Goal: Task Accomplishment & Management: Use online tool/utility

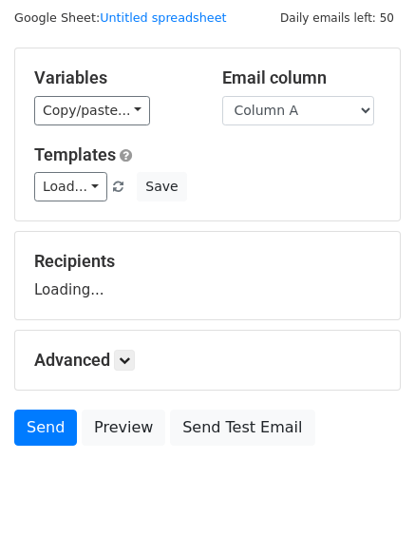
scroll to position [107, 0]
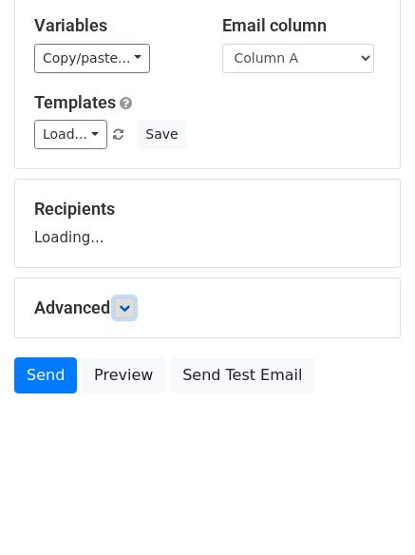
click at [127, 306] on icon at bounding box center [124, 307] width 11 height 11
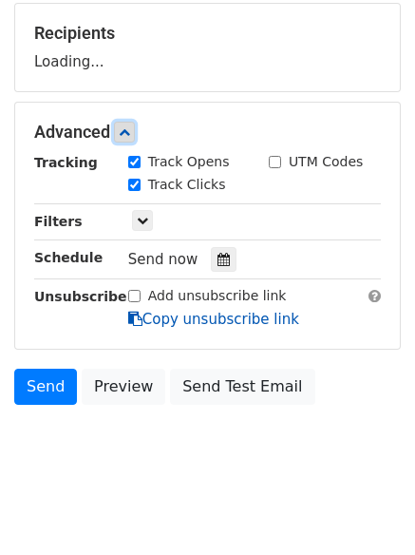
scroll to position [290, 0]
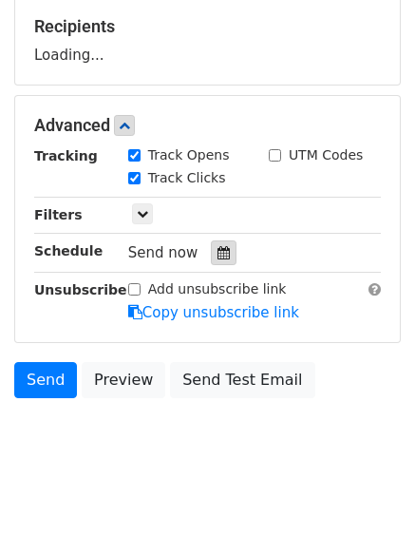
click at [227, 258] on div at bounding box center [224, 252] width 26 height 25
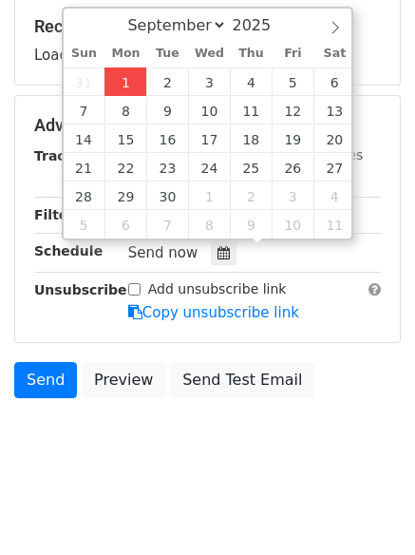
type input "2025-09-01 12:50"
type input "50"
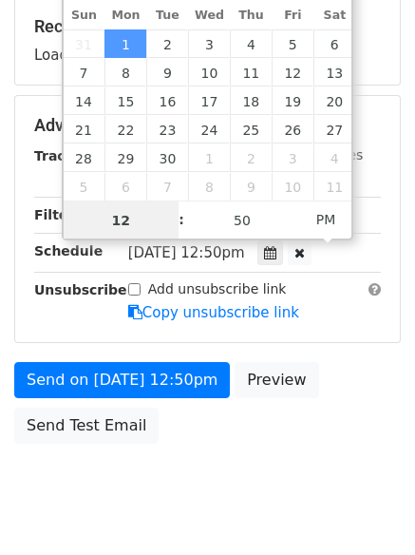
scroll to position [1, 0]
type input "4"
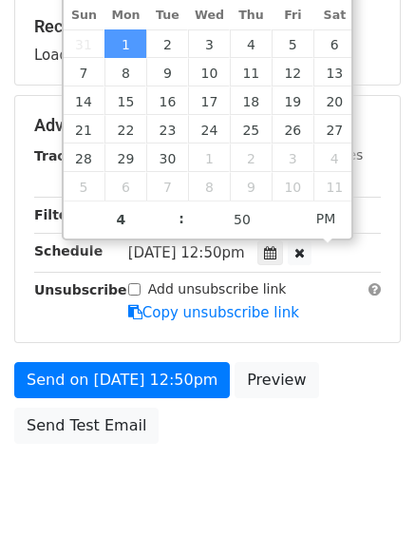
type input "2025-09-01 16:50"
click at [212, 489] on body "New Campaign Daily emails left: 50 Google Sheet: Untitled spreadsheet Variables…" at bounding box center [207, 126] width 415 height 805
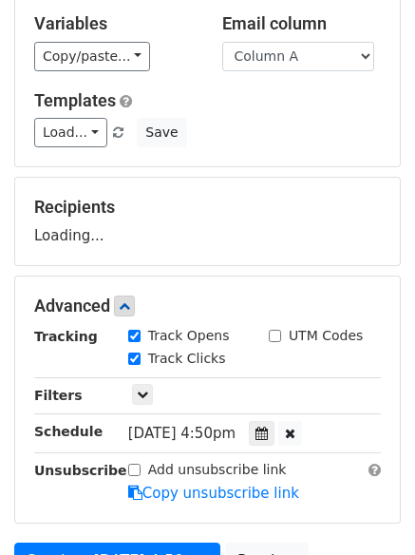
scroll to position [5, 0]
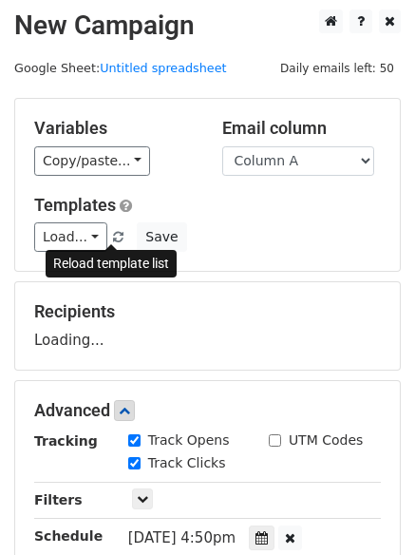
click at [113, 241] on span at bounding box center [118, 238] width 10 height 12
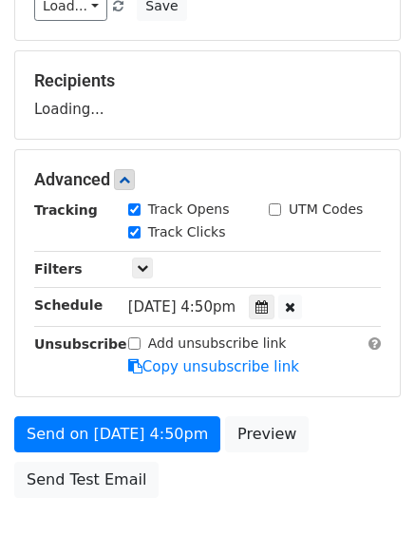
scroll to position [195, 0]
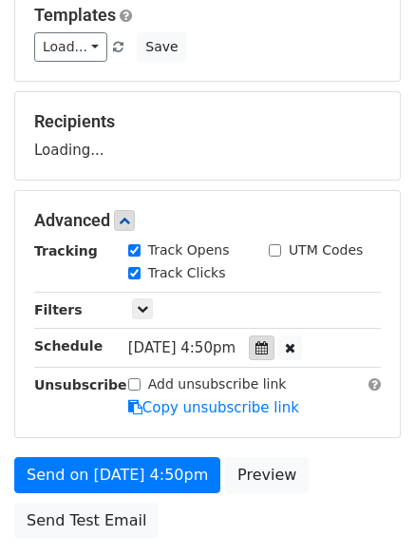
click at [268, 350] on icon at bounding box center [262, 347] width 12 height 13
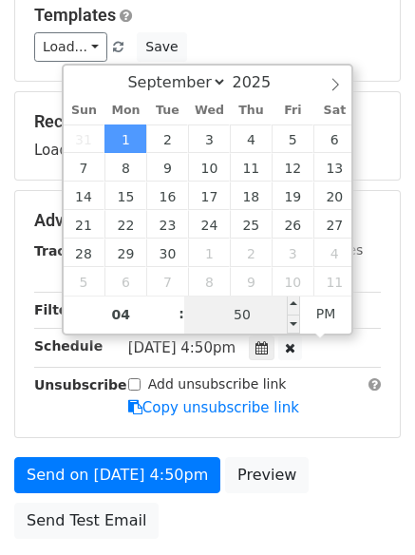
click at [241, 311] on input "50" at bounding box center [242, 315] width 116 height 38
type input "0"
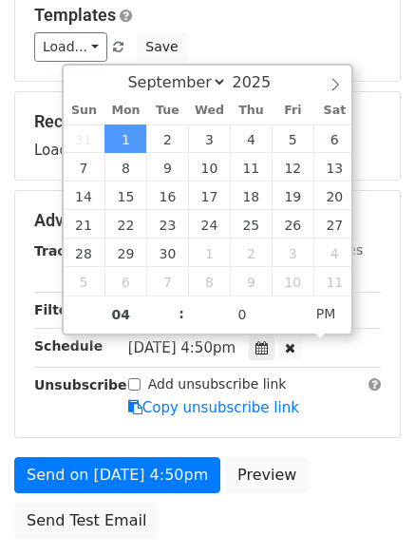
type input "2025-09-01 16:00"
click at [173, 509] on div "Send on Sep 1 at 4:50pm Preview Send Test Email" at bounding box center [207, 502] width 415 height 91
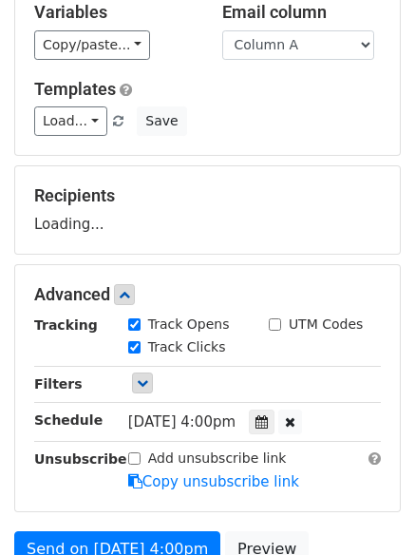
scroll to position [0, 0]
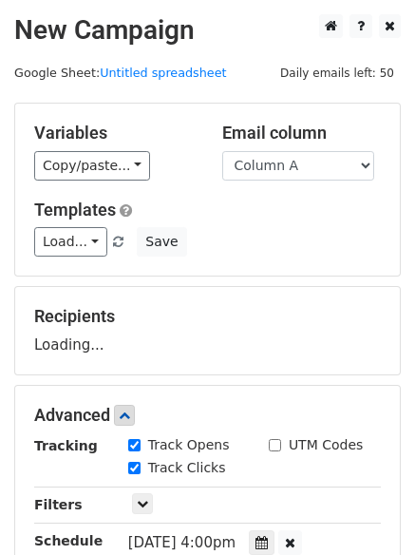
click at [108, 250] on div "Load... No templates saved Save" at bounding box center [207, 241] width 375 height 29
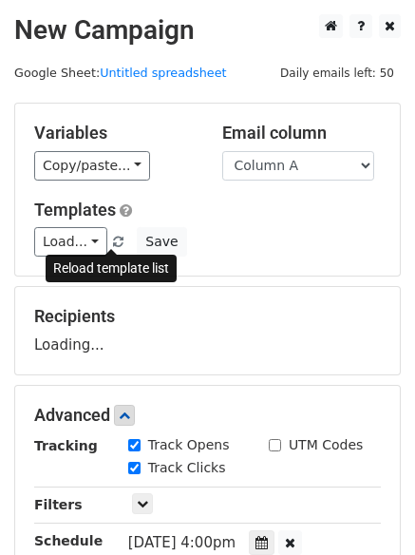
click at [113, 245] on span at bounding box center [118, 243] width 10 height 12
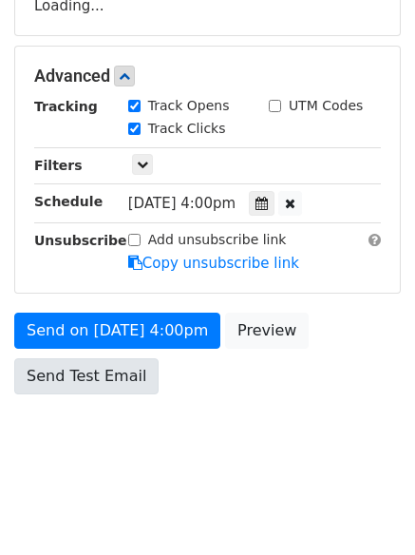
scroll to position [244, 0]
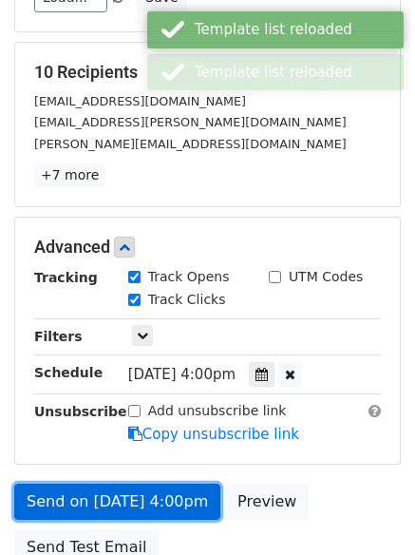
click at [124, 492] on link "Send on Sep 1 at 4:00pm" at bounding box center [117, 502] width 206 height 36
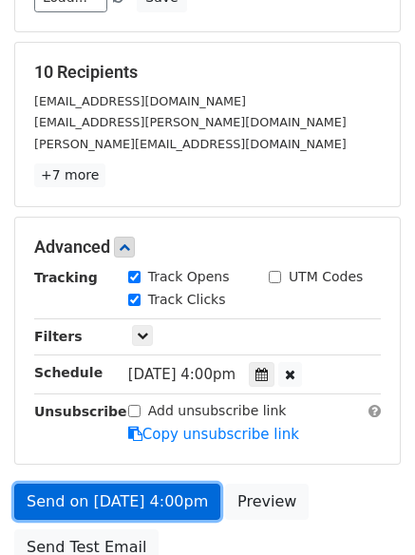
click at [123, 493] on link "Send on Sep 1 at 4:00pm" at bounding box center [117, 502] width 206 height 36
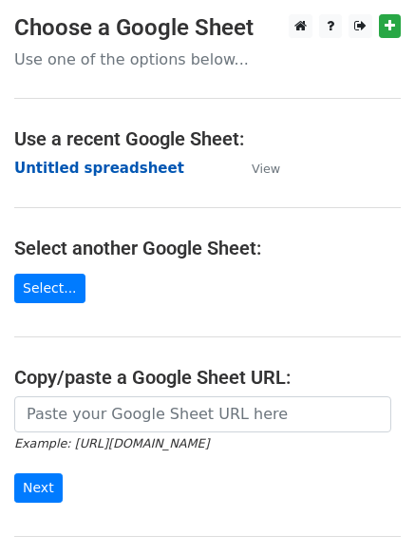
click at [92, 168] on strong "Untitled spreadsheet" at bounding box center [99, 168] width 170 height 17
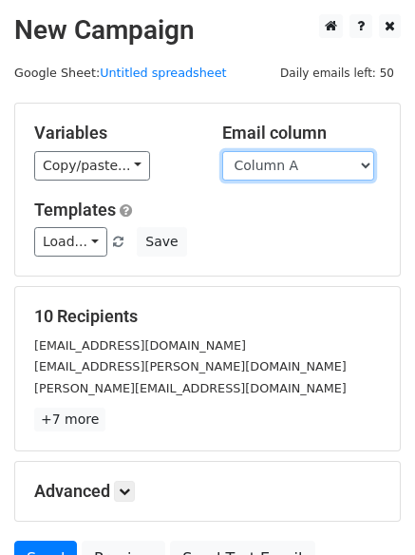
click at [297, 167] on select "Column A Column B Column C Column D Column E" at bounding box center [298, 165] width 152 height 29
select select "Column B"
click at [222, 151] on select "Column A Column B Column C Column D Column E" at bounding box center [298, 165] width 152 height 29
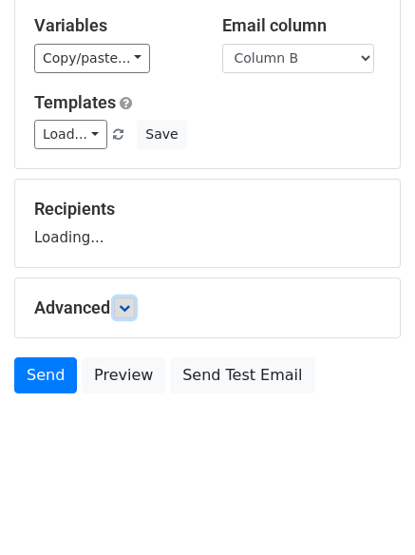
click at [132, 298] on link at bounding box center [124, 307] width 21 height 21
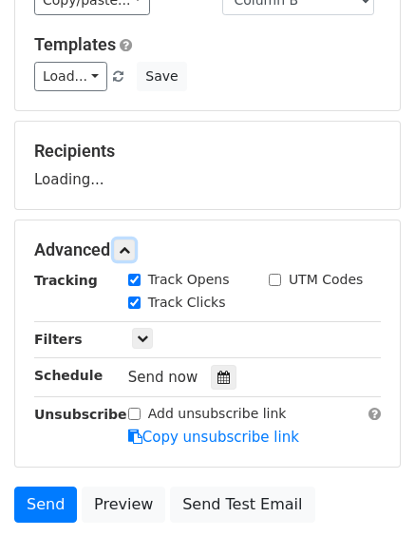
scroll to position [262, 0]
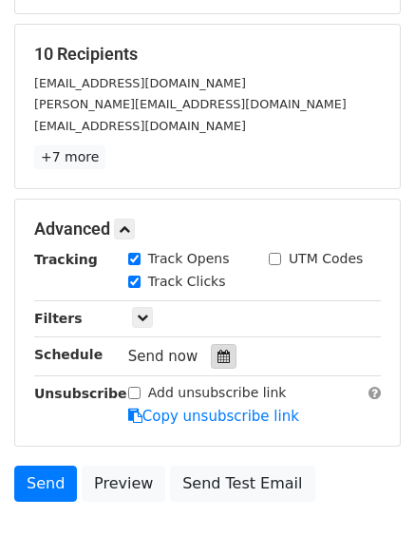
click at [218, 362] on icon at bounding box center [224, 356] width 12 height 13
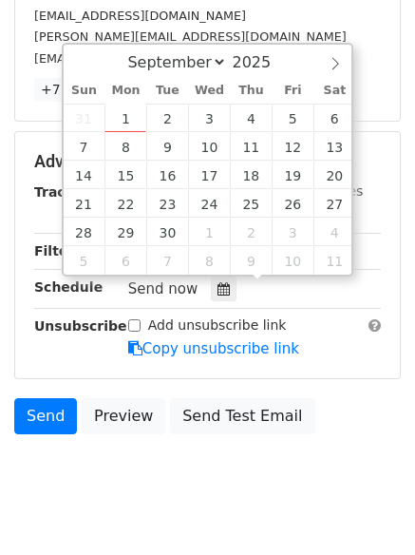
scroll to position [370, 0]
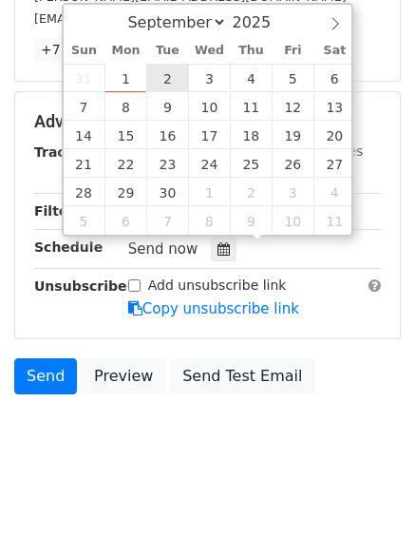
type input "2025-09-02 12:00"
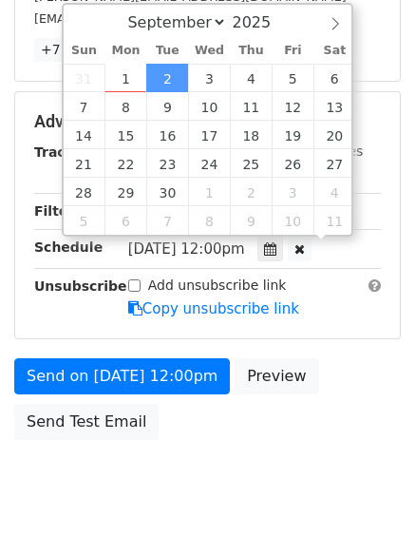
scroll to position [1, 0]
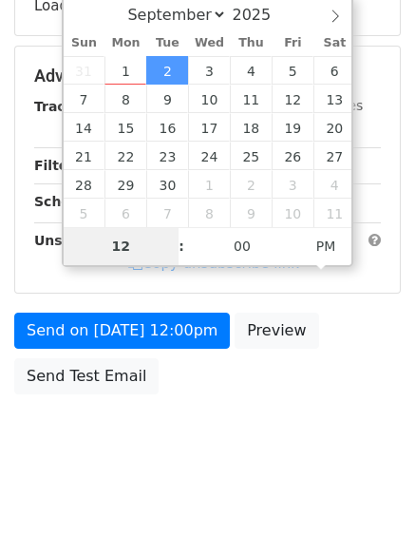
type input "5"
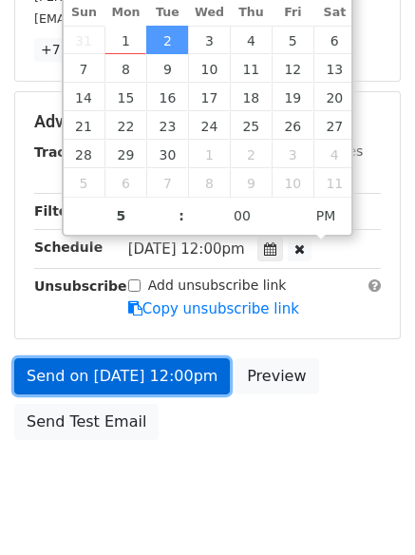
type input "2025-09-02 17:00"
click at [189, 382] on link "Send on Sep 2 at 12:00pm" at bounding box center [122, 376] width 216 height 36
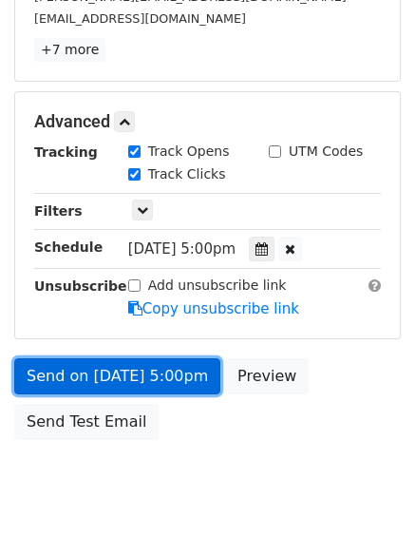
click at [174, 366] on link "Send on Sep 2 at 5:00pm" at bounding box center [117, 376] width 206 height 36
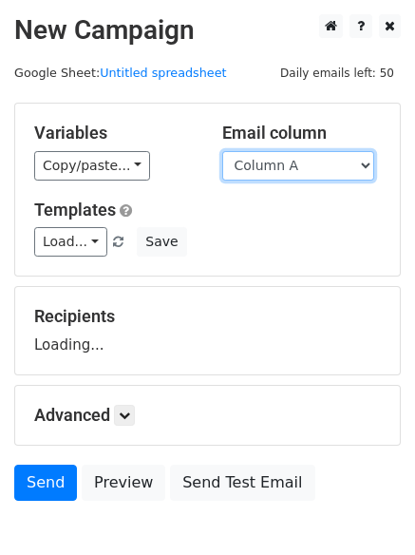
drag, startPoint x: 310, startPoint y: 156, endPoint x: 307, endPoint y: 173, distance: 17.3
click at [310, 156] on select "Column A Column B Column C Column D Column E" at bounding box center [298, 165] width 152 height 29
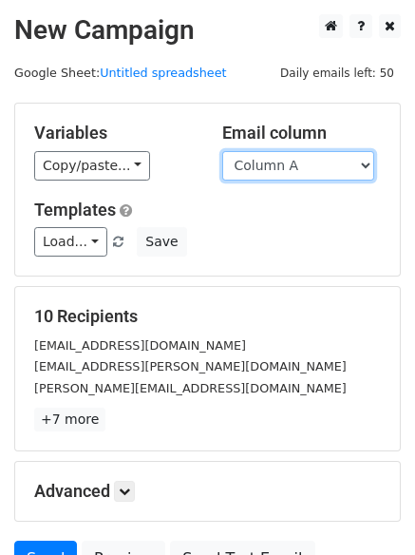
click at [317, 176] on select "Column A Column B Column C Column D Column E" at bounding box center [298, 165] width 152 height 29
select select "Column C"
click at [222, 151] on select "Column A Column B Column C Column D Column E" at bounding box center [298, 165] width 152 height 29
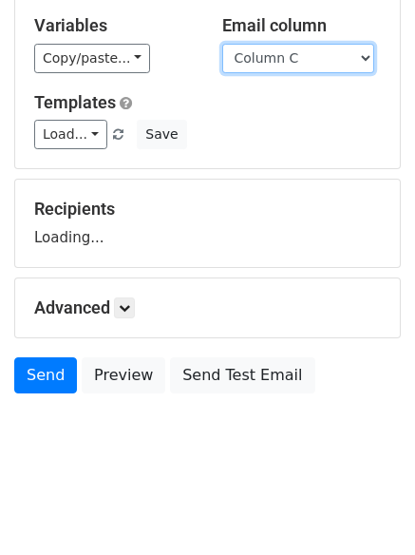
scroll to position [107, 0]
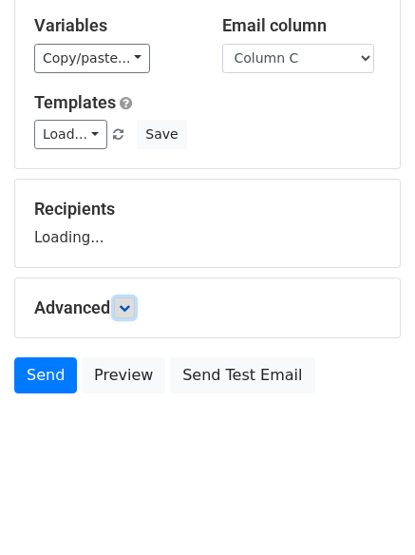
click at [130, 309] on icon at bounding box center [124, 307] width 11 height 11
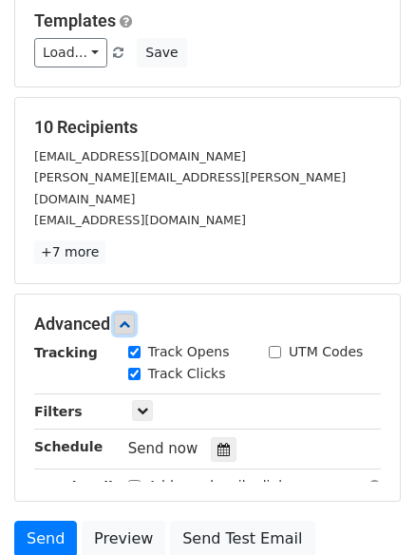
scroll to position [324, 0]
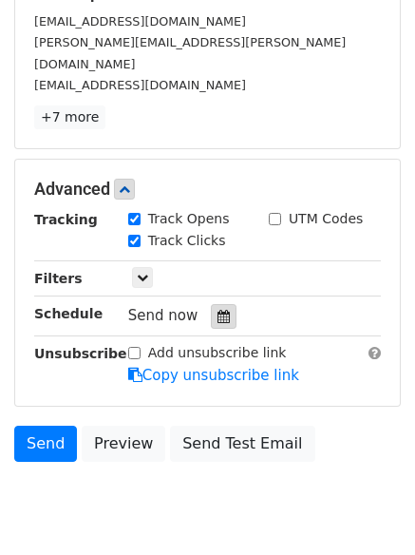
click at [217, 304] on div at bounding box center [224, 316] width 26 height 25
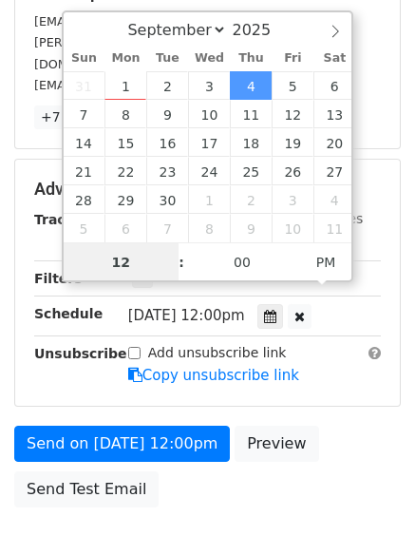
scroll to position [1, 0]
type input "2025-09-03 12:00"
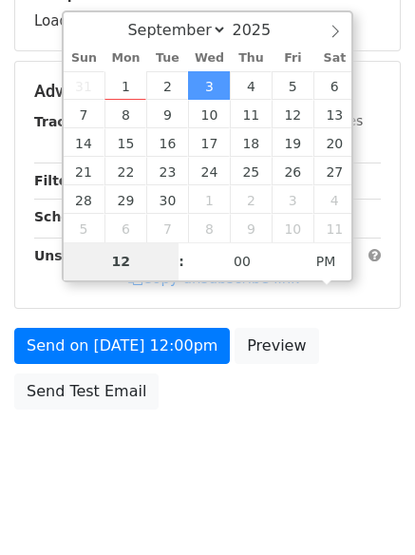
type input "6"
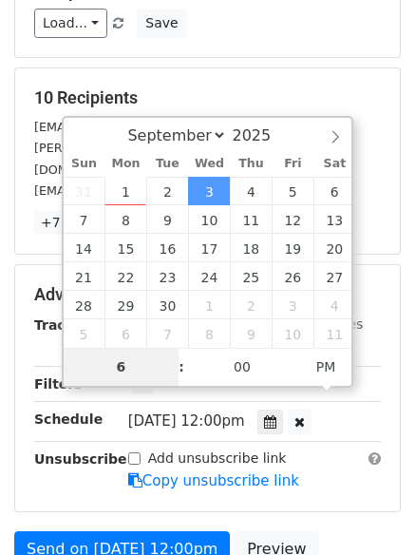
scroll to position [415, 0]
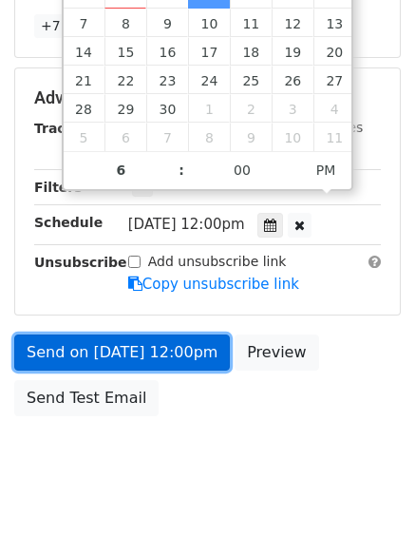
type input "2025-09-03 18:00"
click at [182, 335] on link "Send on Sep 3 at 12:00pm" at bounding box center [122, 353] width 216 height 36
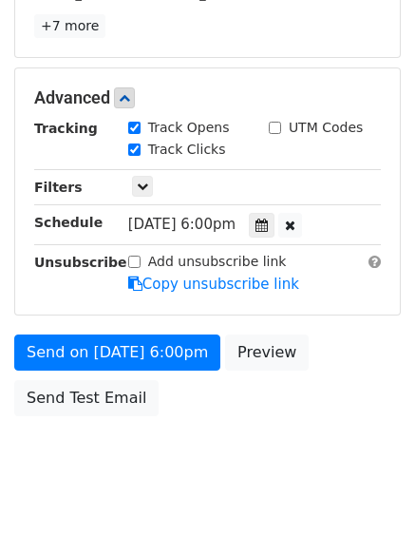
scroll to position [339, 0]
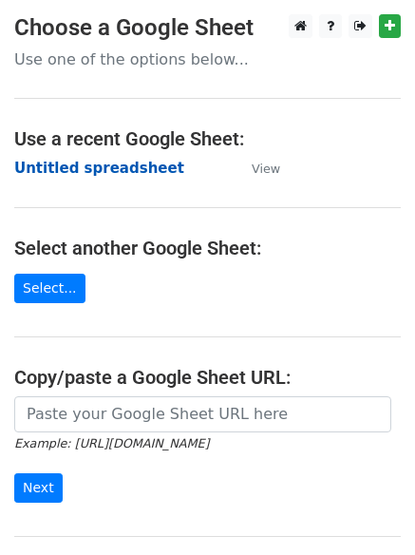
click at [109, 175] on strong "Untitled spreadsheet" at bounding box center [99, 168] width 170 height 17
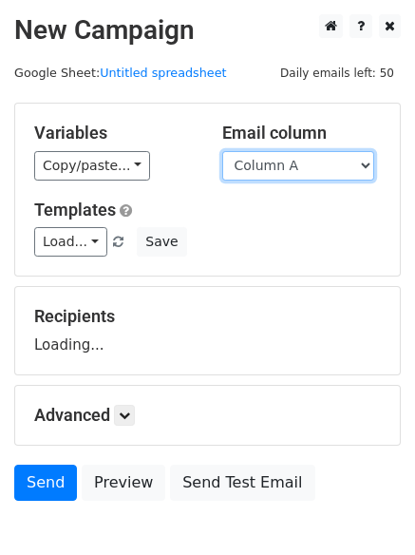
drag, startPoint x: 0, startPoint y: 0, endPoint x: 292, endPoint y: 169, distance: 337.3
click at [292, 169] on select "Column A Column B Column C Column D Column E" at bounding box center [298, 165] width 152 height 29
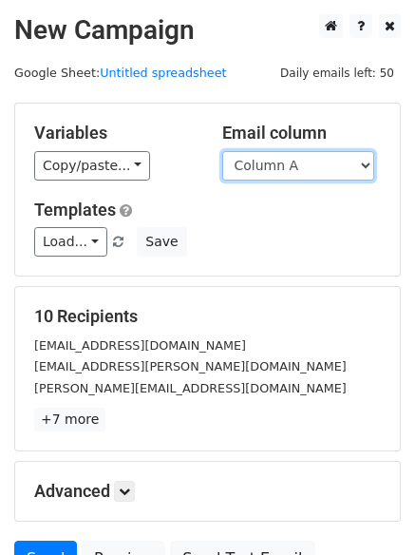
click at [302, 163] on select "Column A Column B Column C Column D Column E" at bounding box center [298, 165] width 152 height 29
select select "Column D"
click at [222, 151] on select "Column A Column B Column C Column D Column E" at bounding box center [298, 165] width 152 height 29
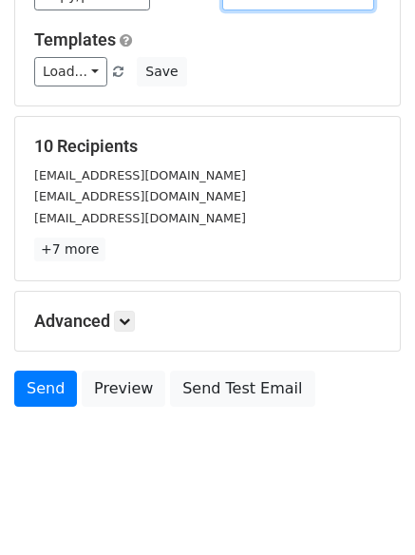
scroll to position [183, 0]
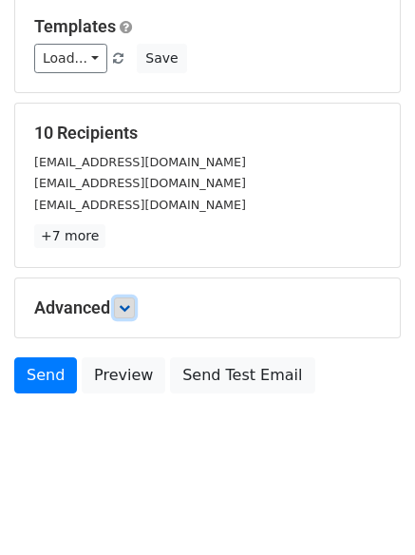
click at [130, 311] on icon at bounding box center [124, 307] width 11 height 11
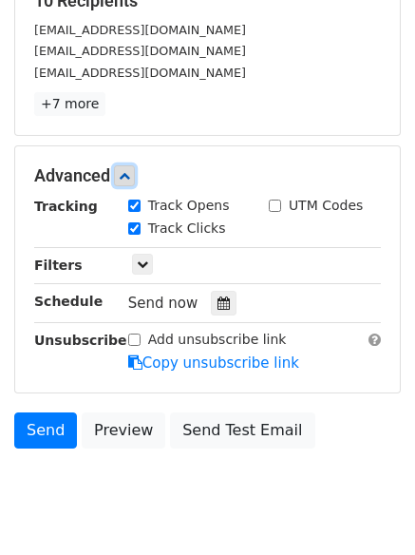
scroll to position [318, 0]
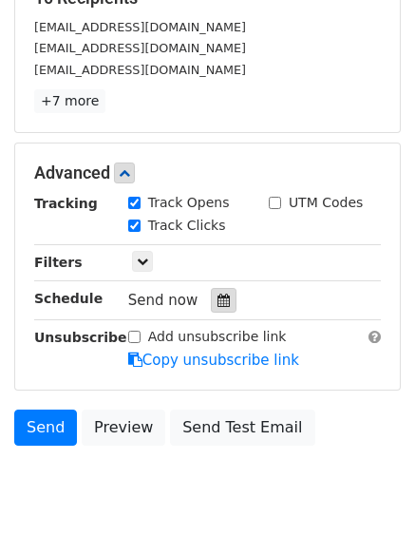
click at [220, 310] on div at bounding box center [224, 300] width 26 height 25
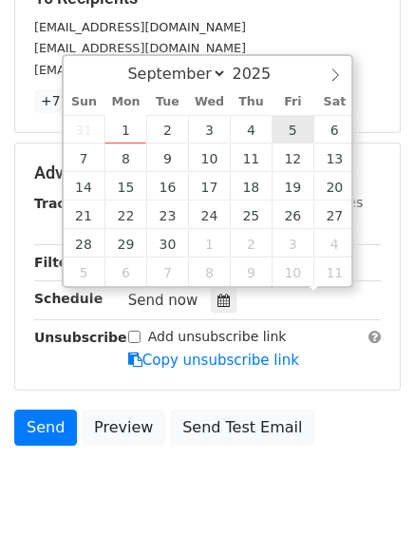
scroll to position [1, 0]
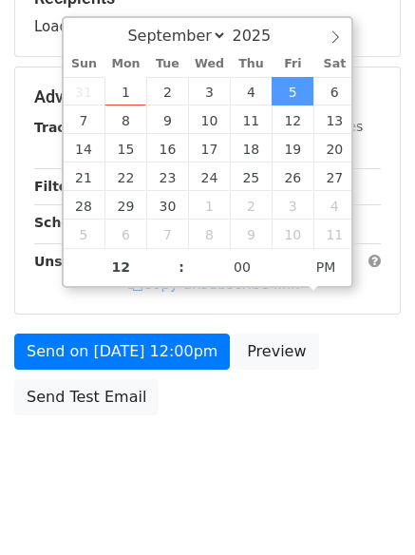
click at [248, 71] on div "Sun Mon Tue Wed Thu Fri Sat" at bounding box center [210, 63] width 293 height 27
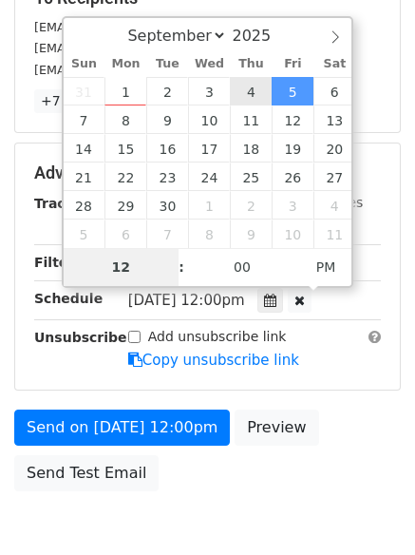
type input "2025-09-04 12:00"
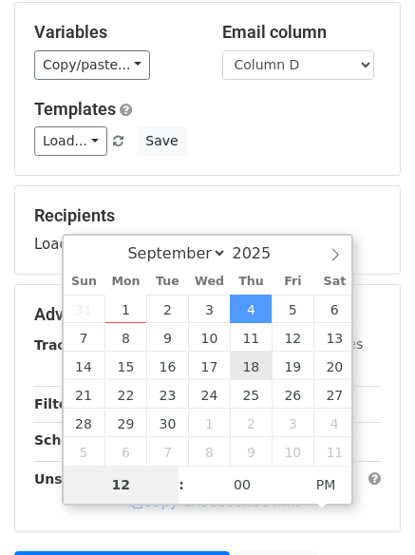
scroll to position [339, 0]
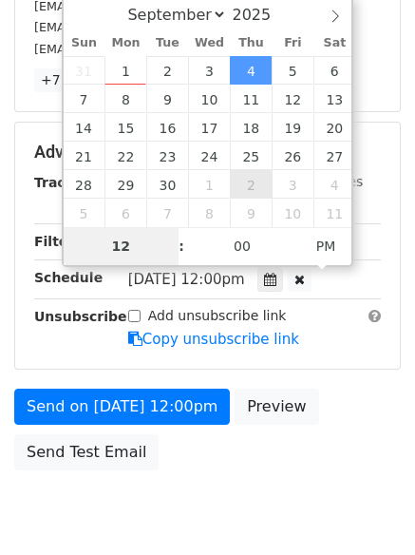
type input "7"
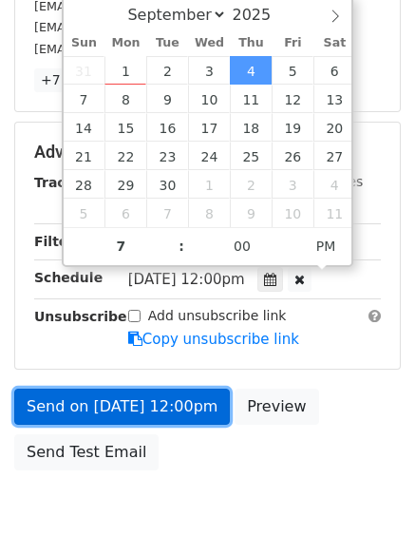
type input "2025-09-04 19:00"
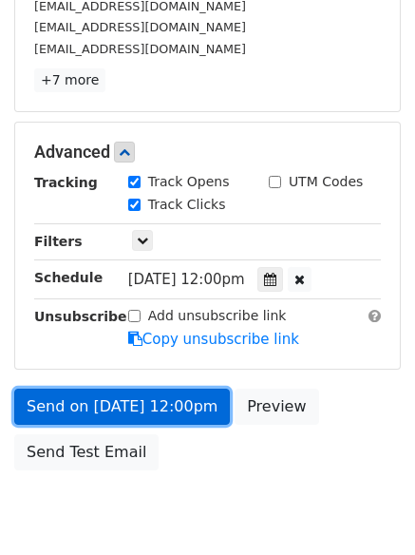
click at [183, 421] on link "Send on Sep 4 at 12:00pm" at bounding box center [122, 407] width 216 height 36
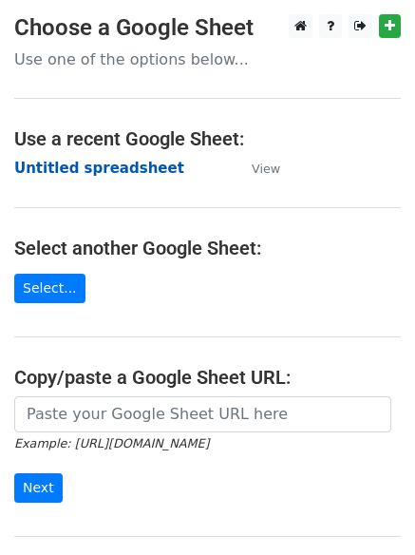
click at [124, 171] on strong "Untitled spreadsheet" at bounding box center [99, 168] width 170 height 17
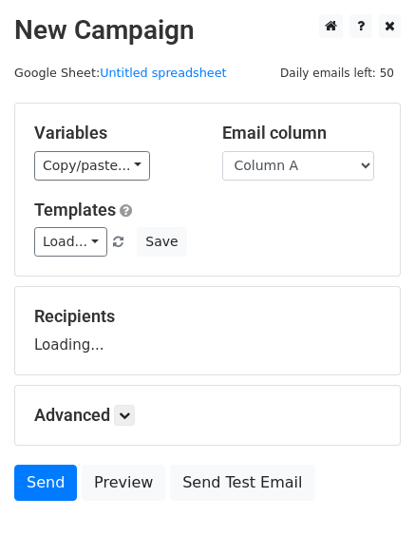
click at [303, 179] on select "Column A Column B Column C Column D Column E" at bounding box center [298, 165] width 152 height 29
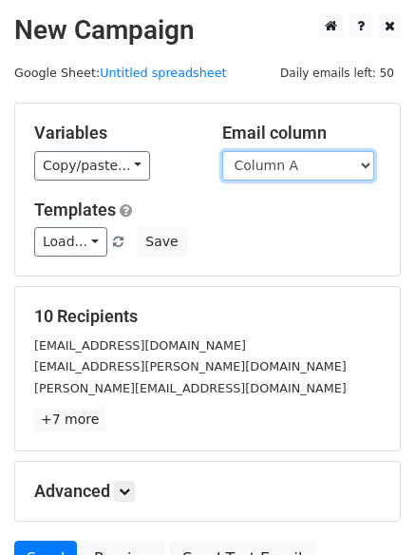
click at [314, 179] on select "Column A Column B Column C Column D Column E" at bounding box center [298, 165] width 152 height 29
select select "Column E"
click at [222, 151] on select "Column A Column B Column C Column D Column E" at bounding box center [298, 165] width 152 height 29
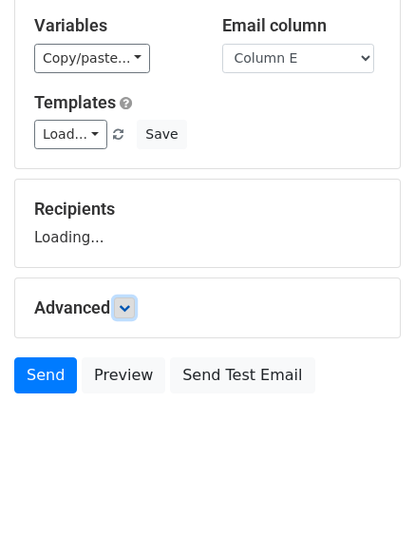
click at [133, 314] on link at bounding box center [124, 307] width 21 height 21
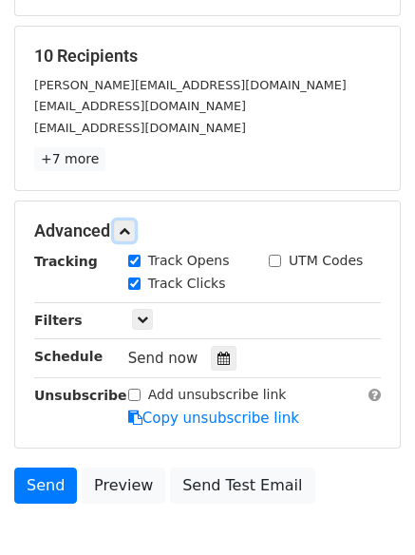
scroll to position [263, 0]
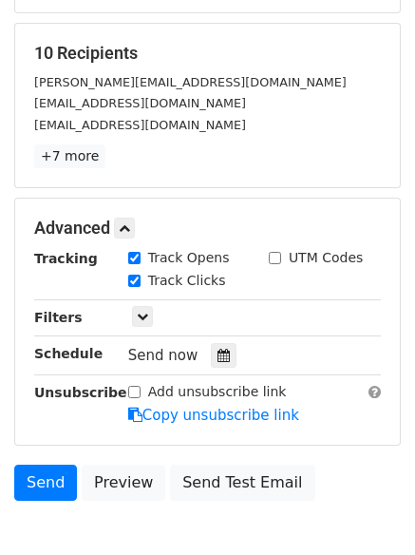
click at [213, 371] on div "Tracking Track Opens UTM Codes Track Clicks Filters Only include spreadsheet ro…" at bounding box center [207, 337] width 347 height 178
click at [218, 353] on icon at bounding box center [224, 355] width 12 height 13
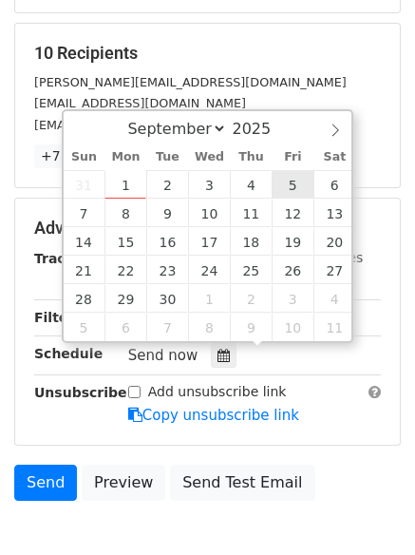
type input "[DATE] 12:00"
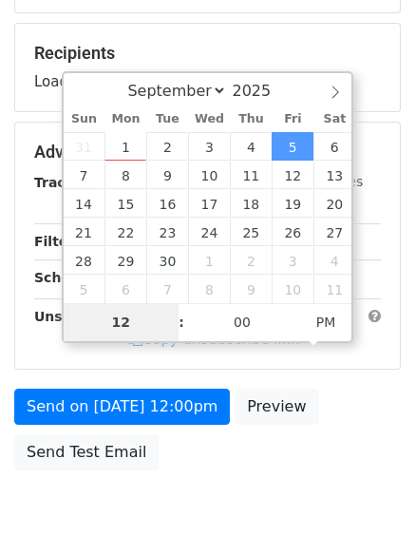
type input "8"
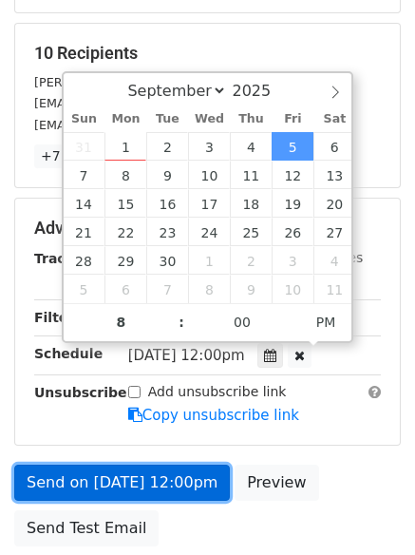
type input "[DATE] 20:00"
click at [177, 483] on link "Send on [DATE] 12:00pm" at bounding box center [122, 483] width 216 height 36
